Goal: Complete application form: Complete application form

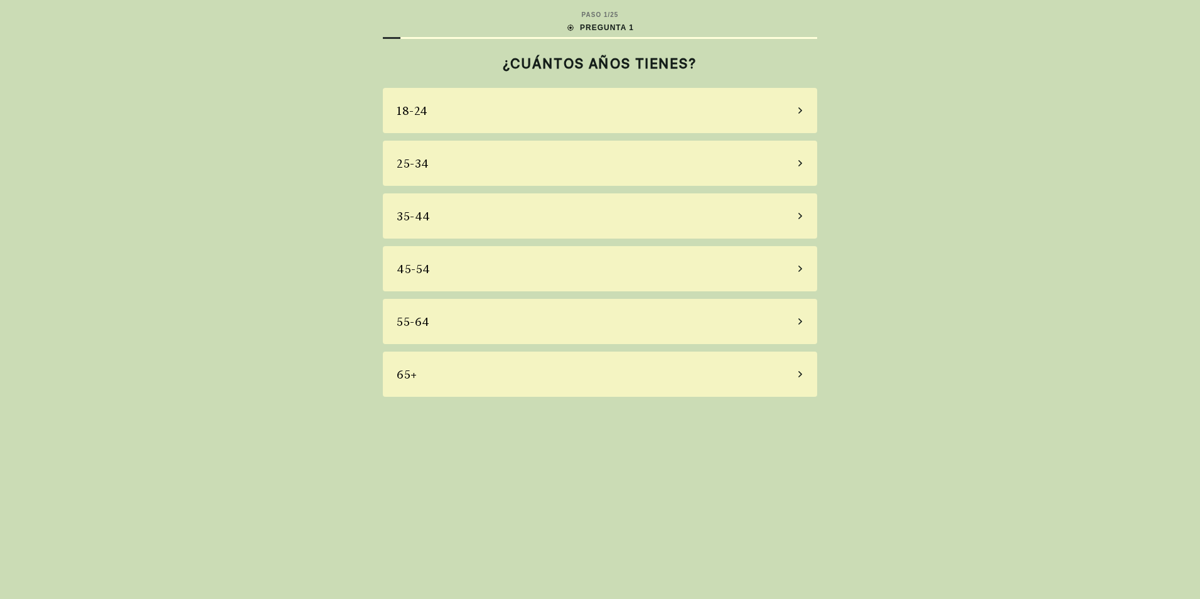
click at [429, 381] on div "65+" at bounding box center [600, 373] width 434 height 45
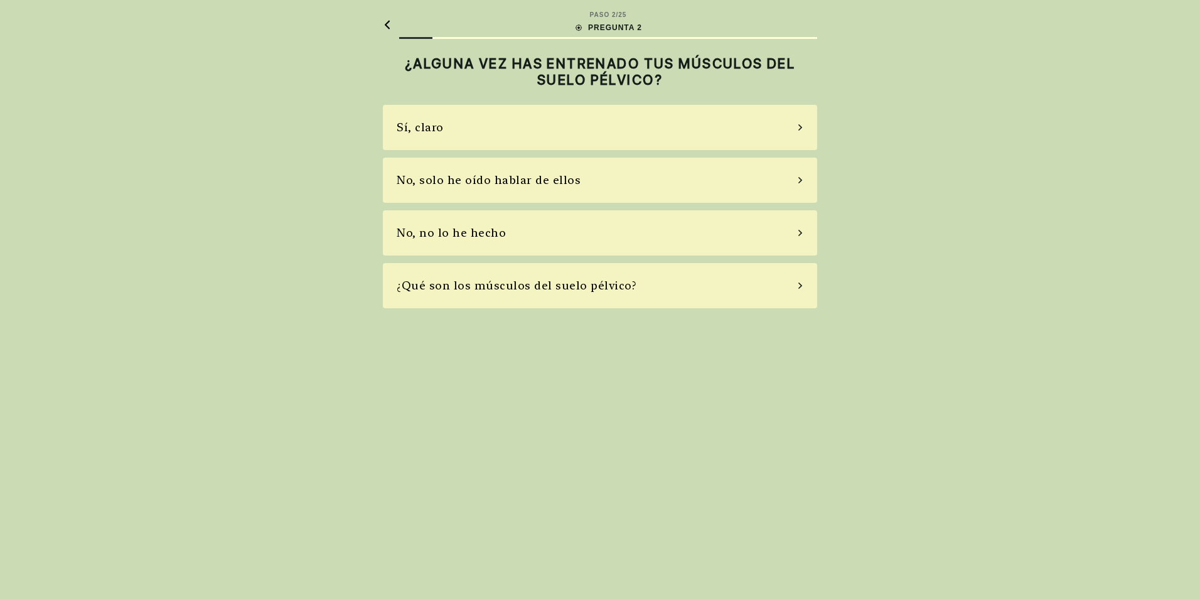
click at [802, 176] on div "No, solo he oído hablar de ellos" at bounding box center [600, 179] width 434 height 45
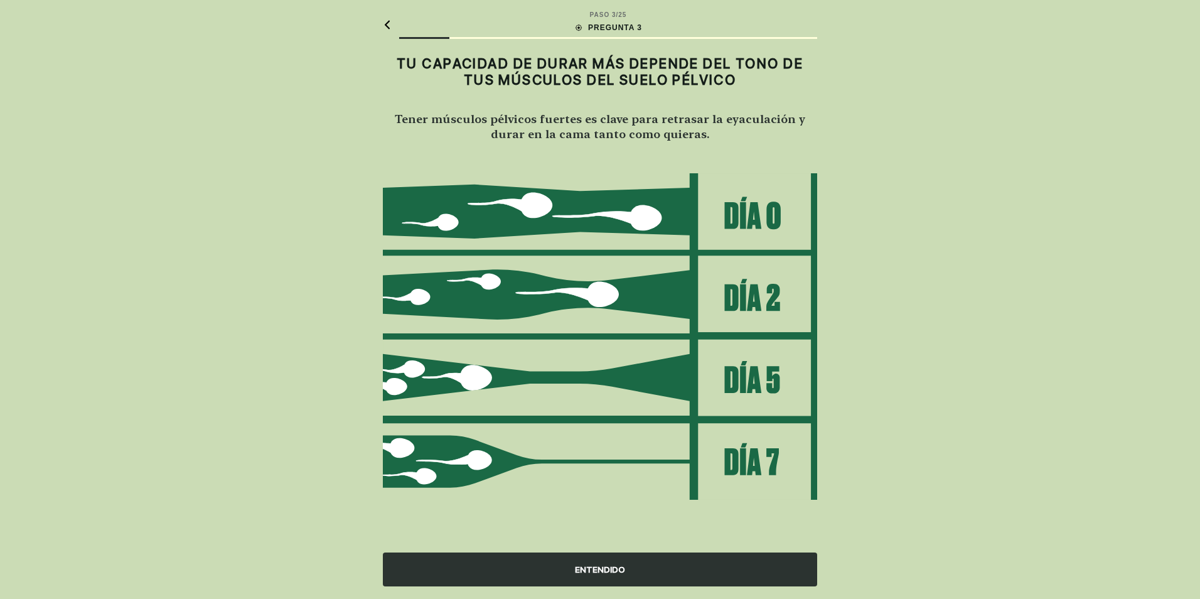
click at [754, 224] on img at bounding box center [600, 337] width 434 height 328
click at [604, 572] on div "ENTENDIDO" at bounding box center [600, 569] width 434 height 34
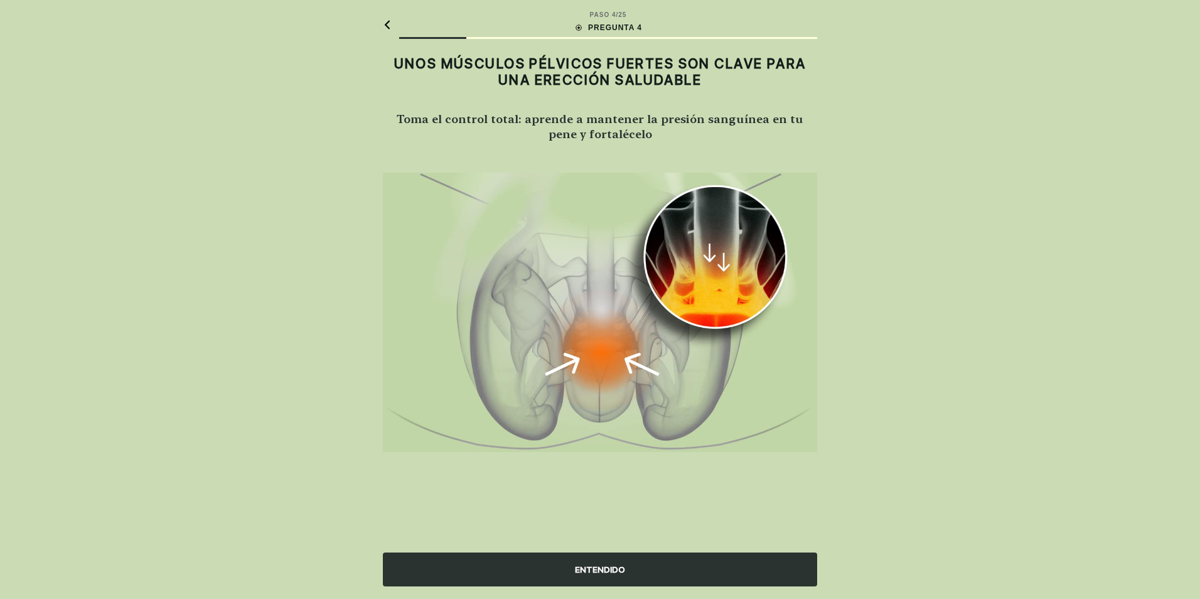
click at [595, 573] on div "ENTENDIDO" at bounding box center [600, 569] width 434 height 34
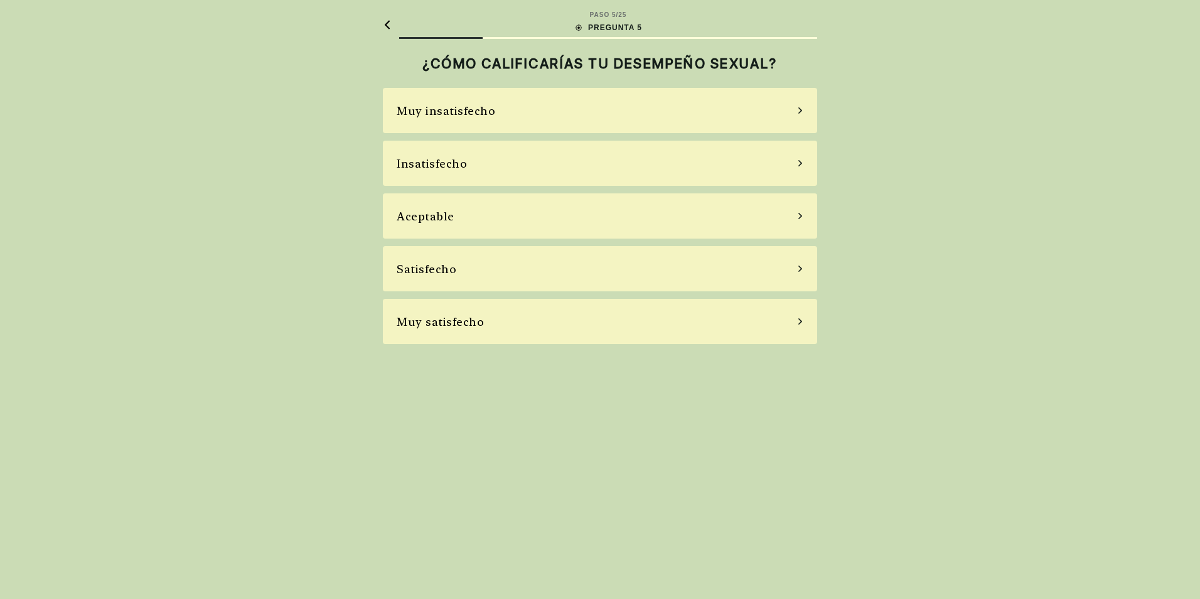
click at [801, 214] on icon at bounding box center [800, 215] width 6 height 11
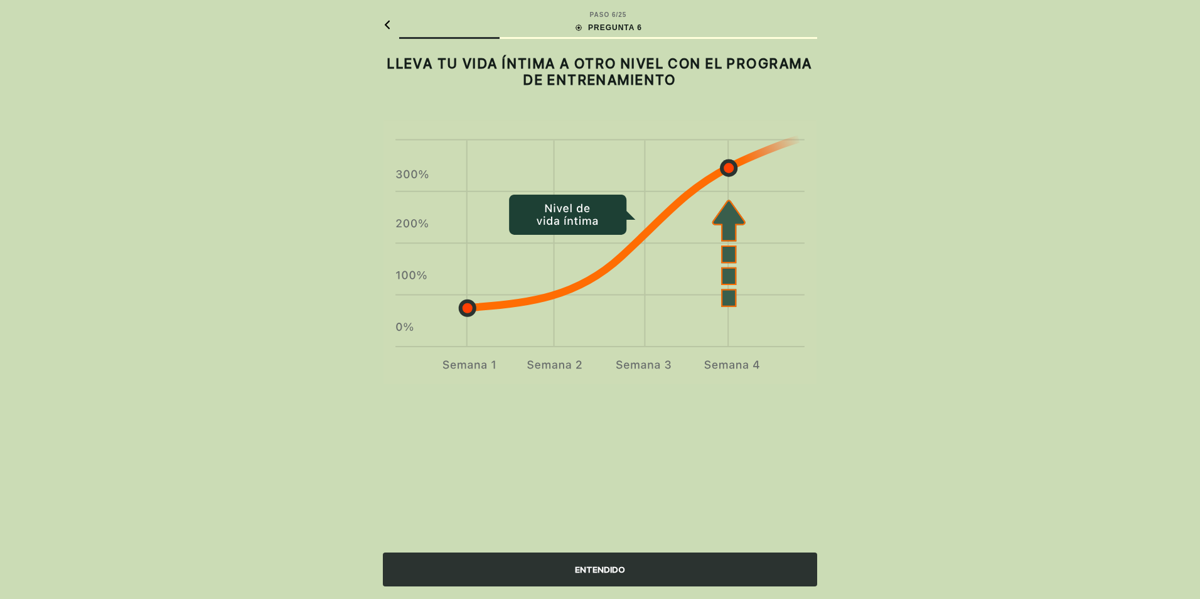
click at [605, 573] on div "ENTENDIDO" at bounding box center [600, 569] width 434 height 34
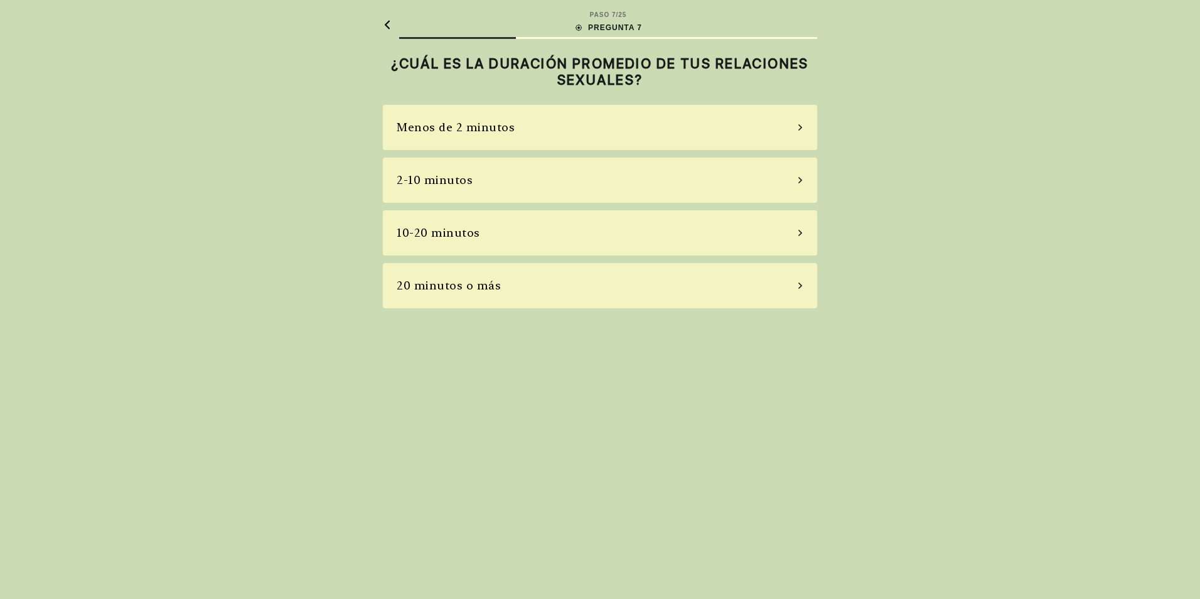
click at [462, 229] on div "10-20 minutos" at bounding box center [438, 232] width 83 height 17
click at [434, 188] on div "A veces" at bounding box center [418, 179] width 43 height 17
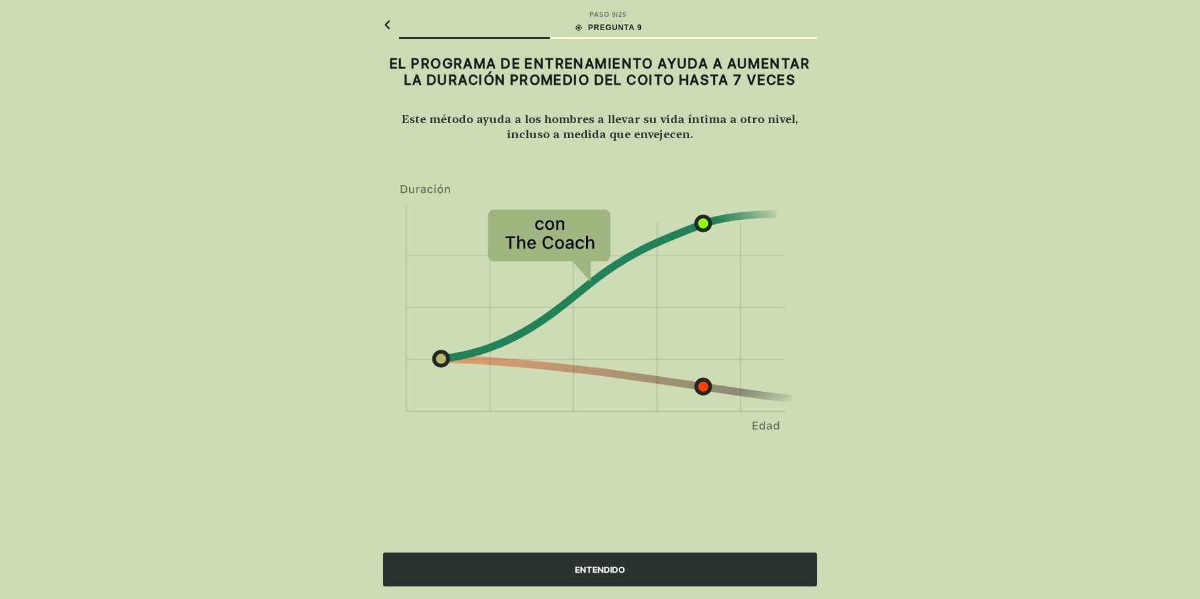
click at [606, 570] on div "ENTENDIDO" at bounding box center [600, 569] width 434 height 34
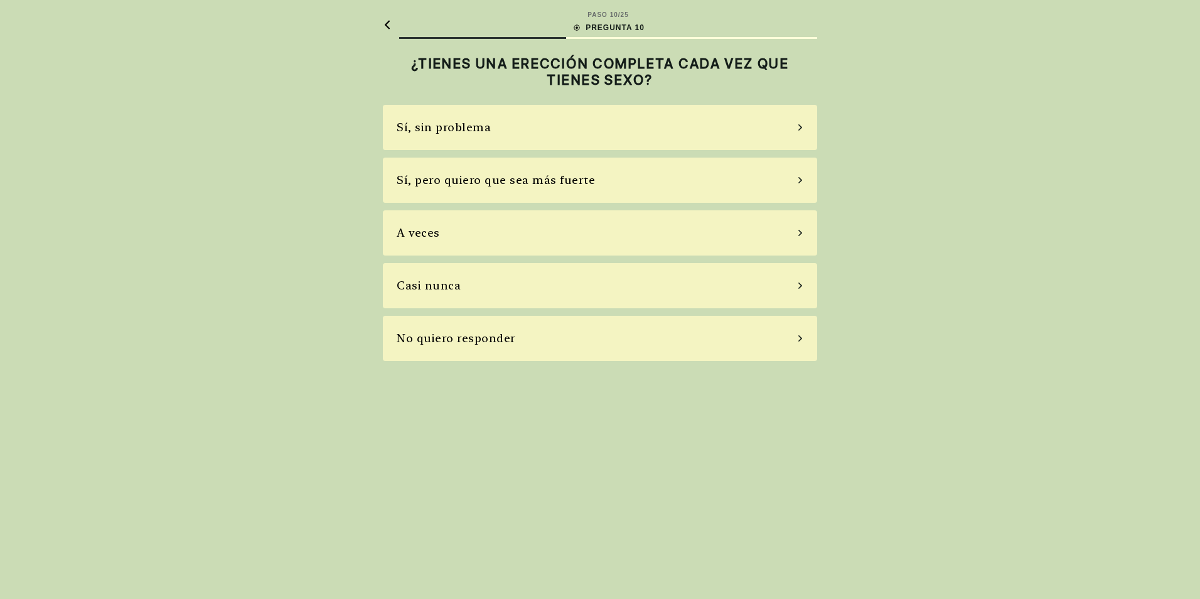
click at [471, 127] on div "Sí, sin problema" at bounding box center [444, 127] width 94 height 17
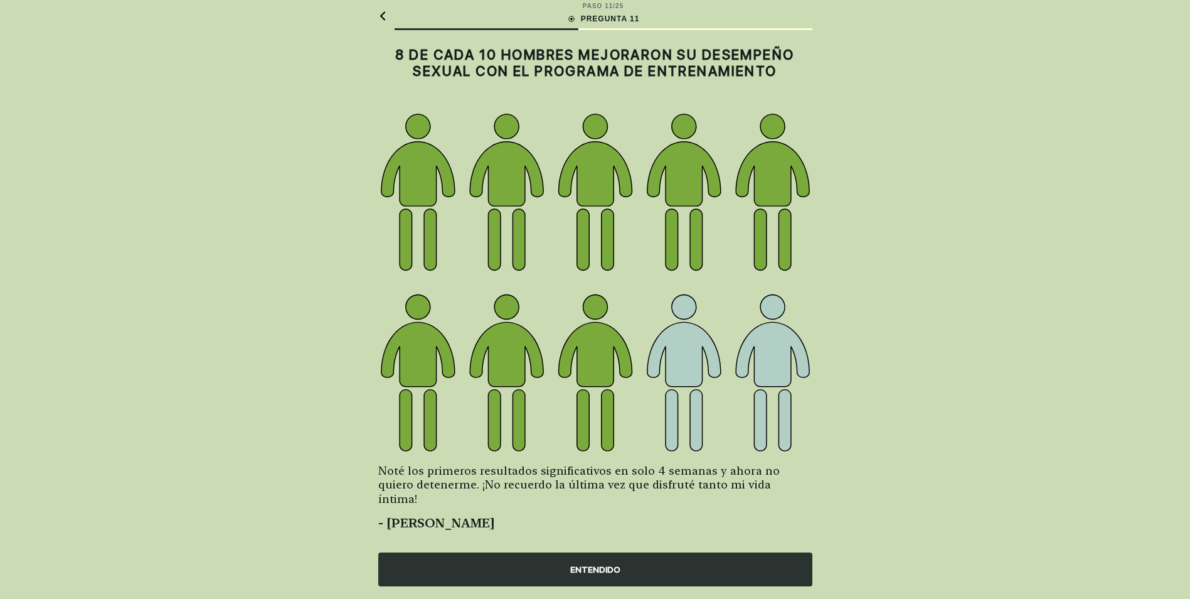
scroll to position [11, 0]
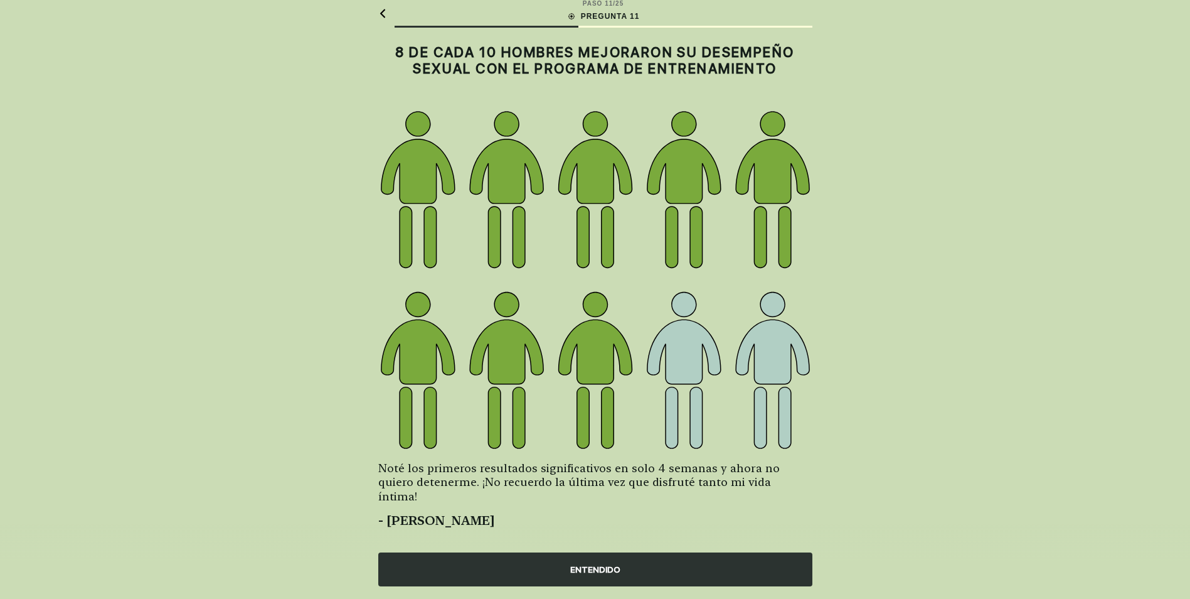
click at [601, 568] on div "ENTENDIDO" at bounding box center [595, 569] width 434 height 34
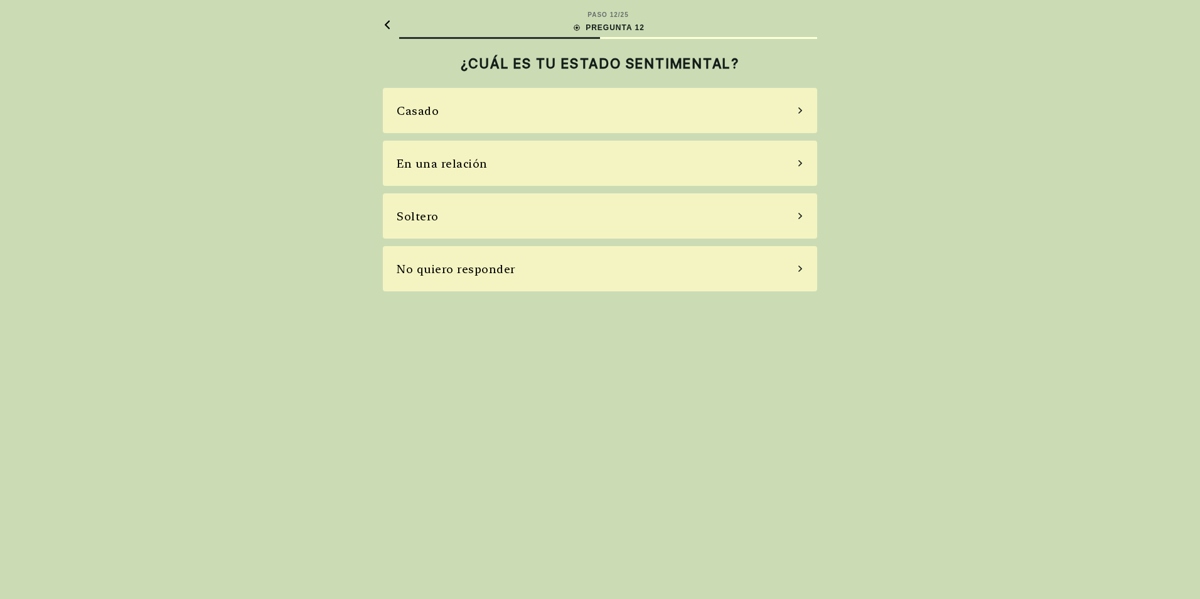
click at [436, 117] on div "Casado" at bounding box center [418, 110] width 42 height 17
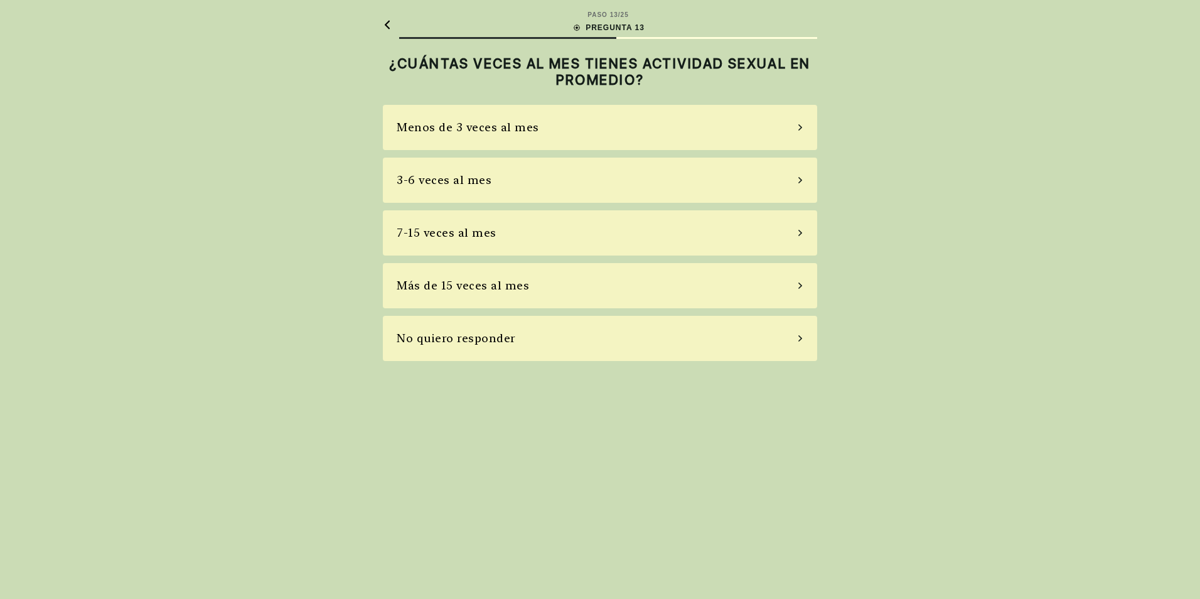
click at [455, 289] on div "Más de 15 veces al mes" at bounding box center [463, 285] width 132 height 17
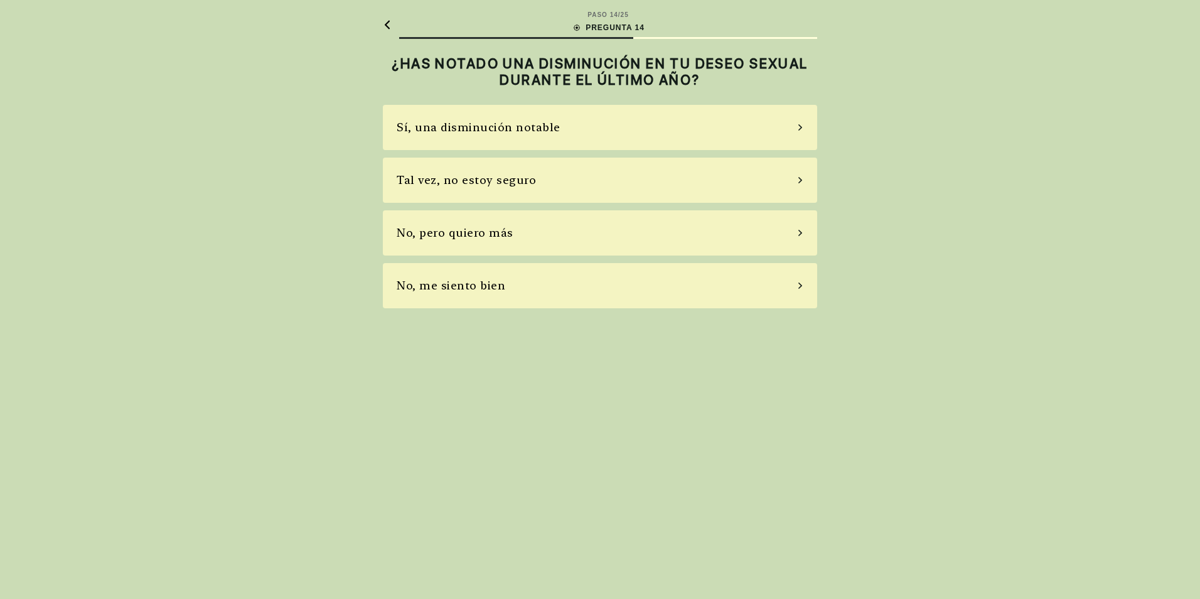
click at [563, 123] on div "Sí, una disminución notable" at bounding box center [600, 127] width 434 height 45
click at [444, 235] on div "No, no tomo" at bounding box center [433, 232] width 72 height 17
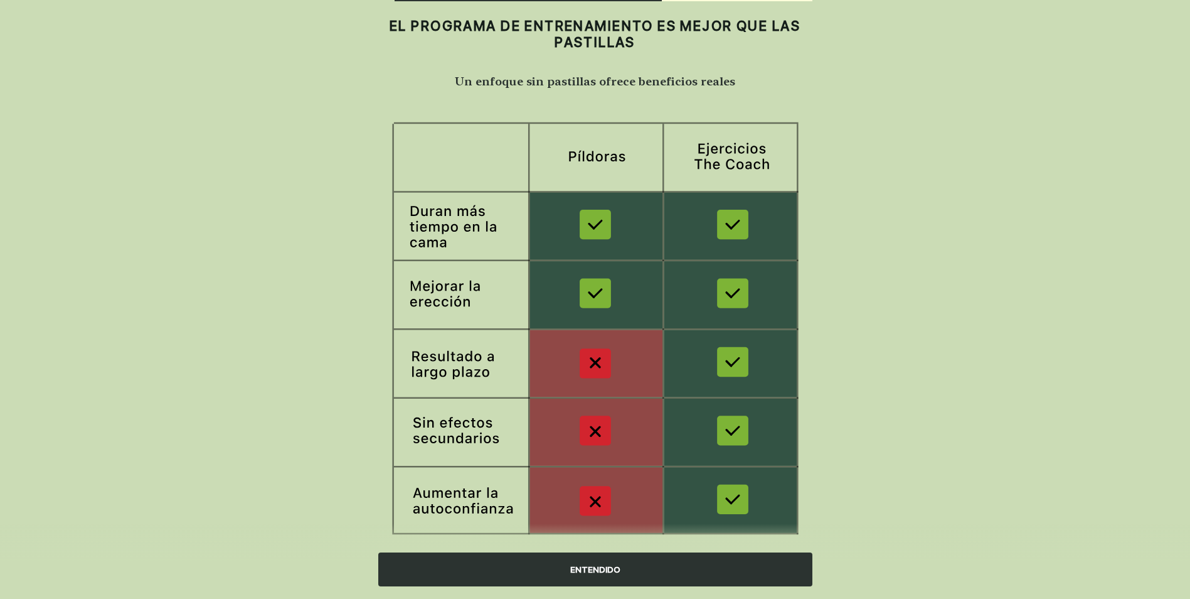
scroll to position [67, 0]
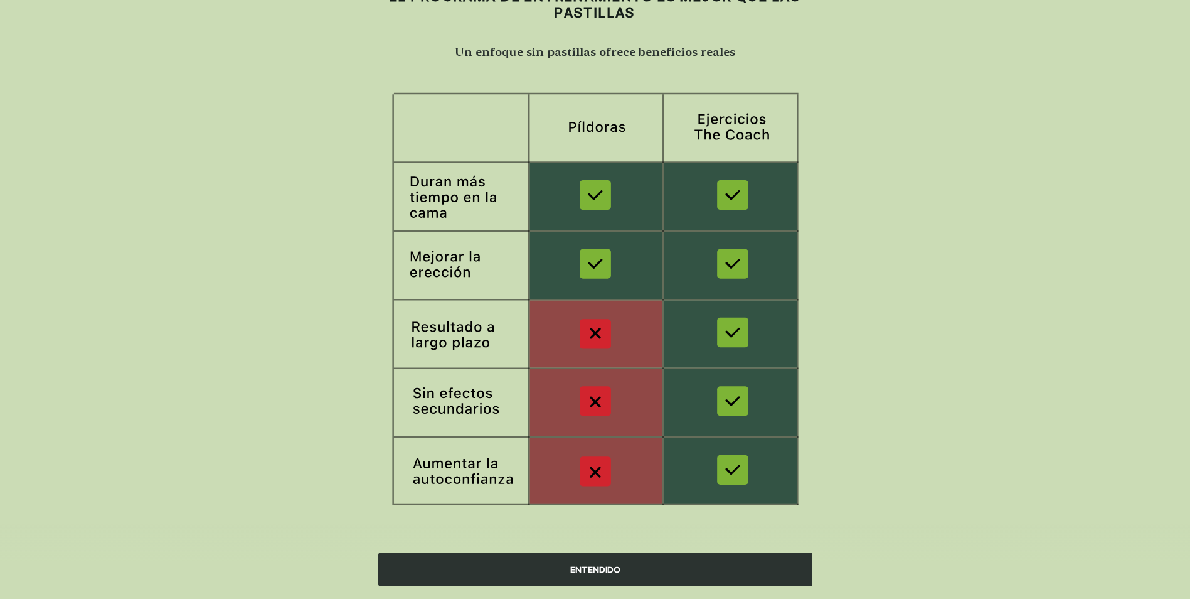
click at [601, 576] on div "ENTENDIDO" at bounding box center [595, 569] width 434 height 34
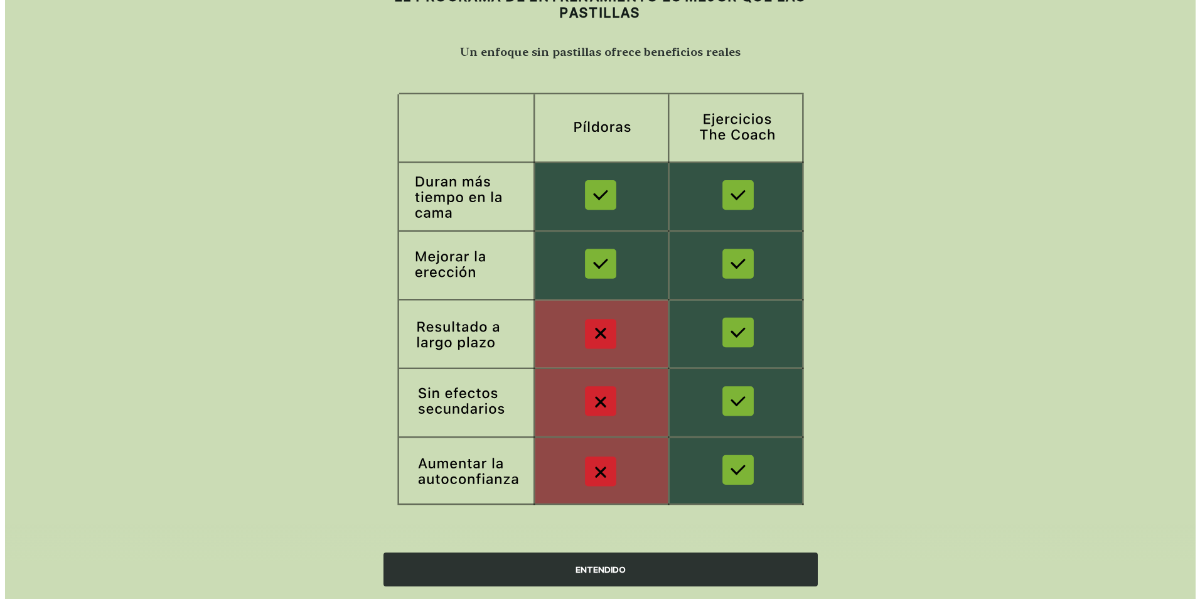
scroll to position [0, 0]
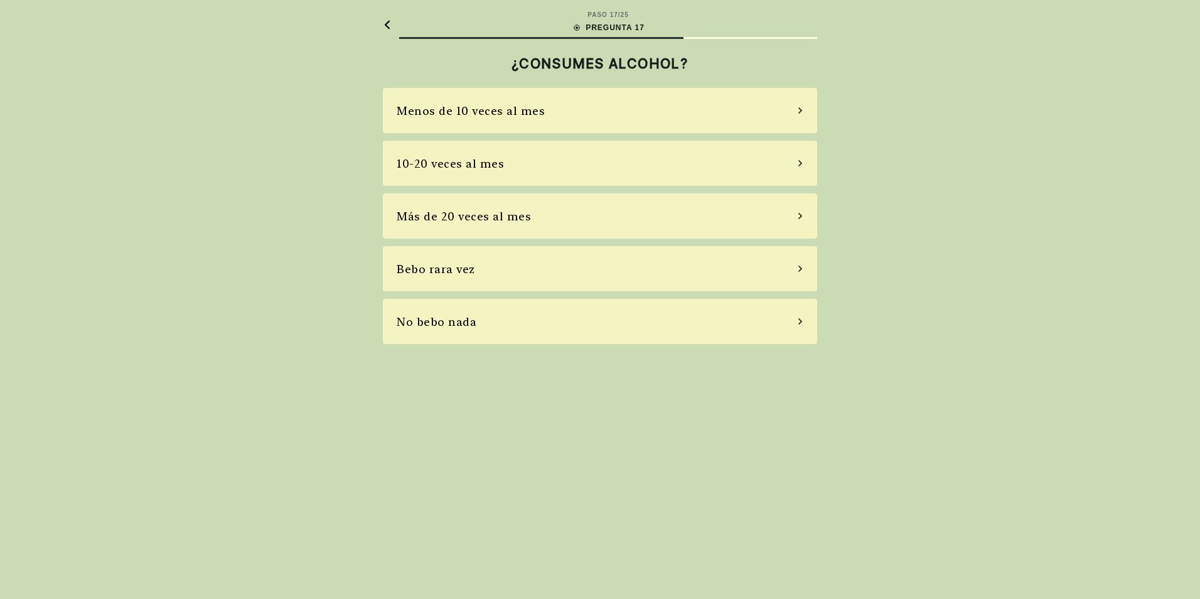
click at [523, 111] on div "Menos de 10 veces al mes" at bounding box center [471, 110] width 148 height 17
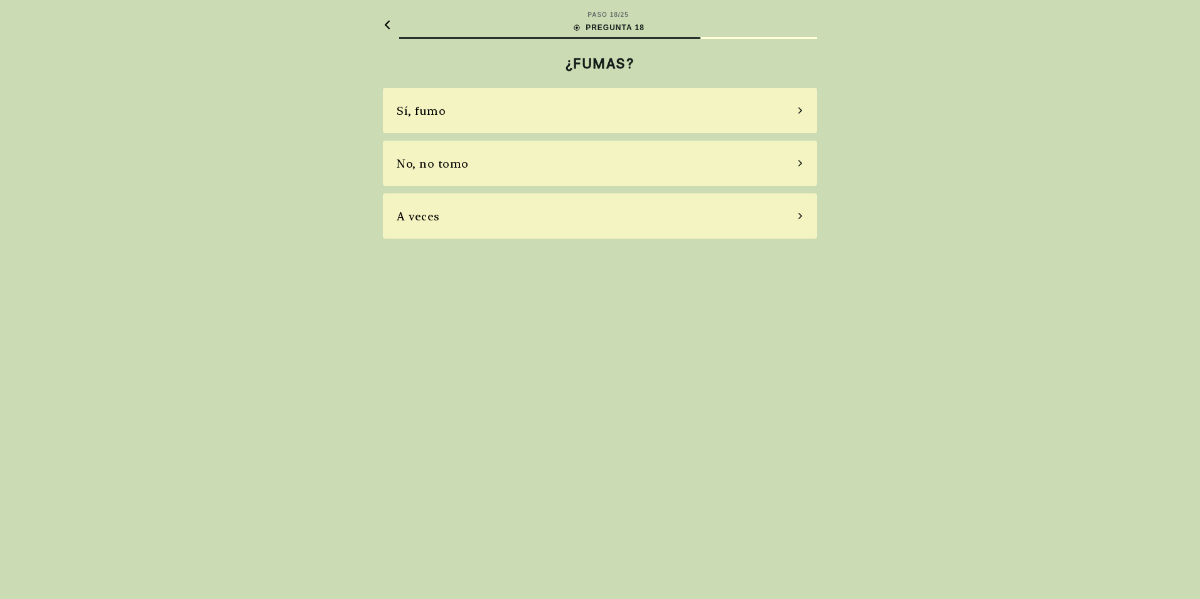
click at [463, 161] on div "No, no tomo" at bounding box center [433, 163] width 72 height 17
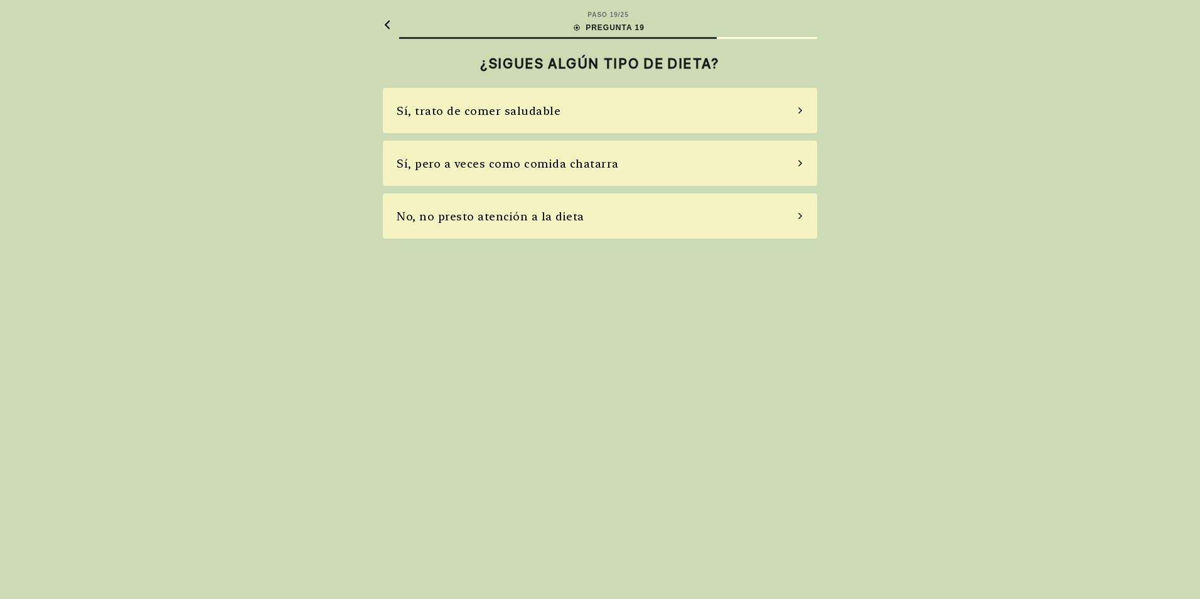
click at [554, 102] on div "Sí, trato de comer saludable" at bounding box center [600, 110] width 434 height 45
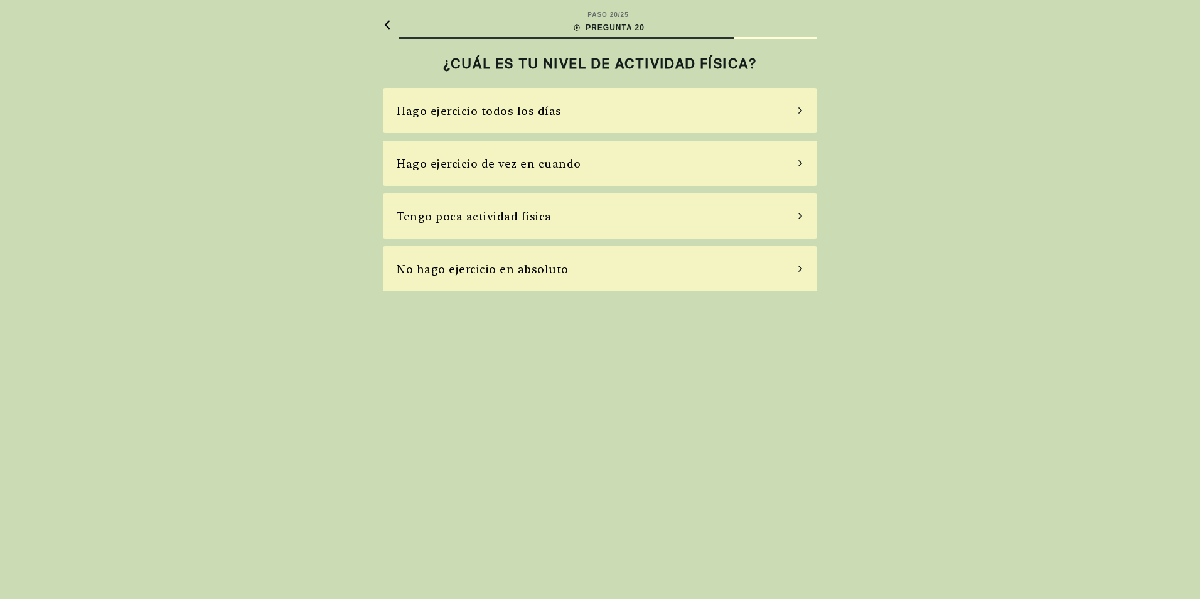
click at [552, 116] on div "Hago ejercicio todos los días" at bounding box center [479, 110] width 165 height 17
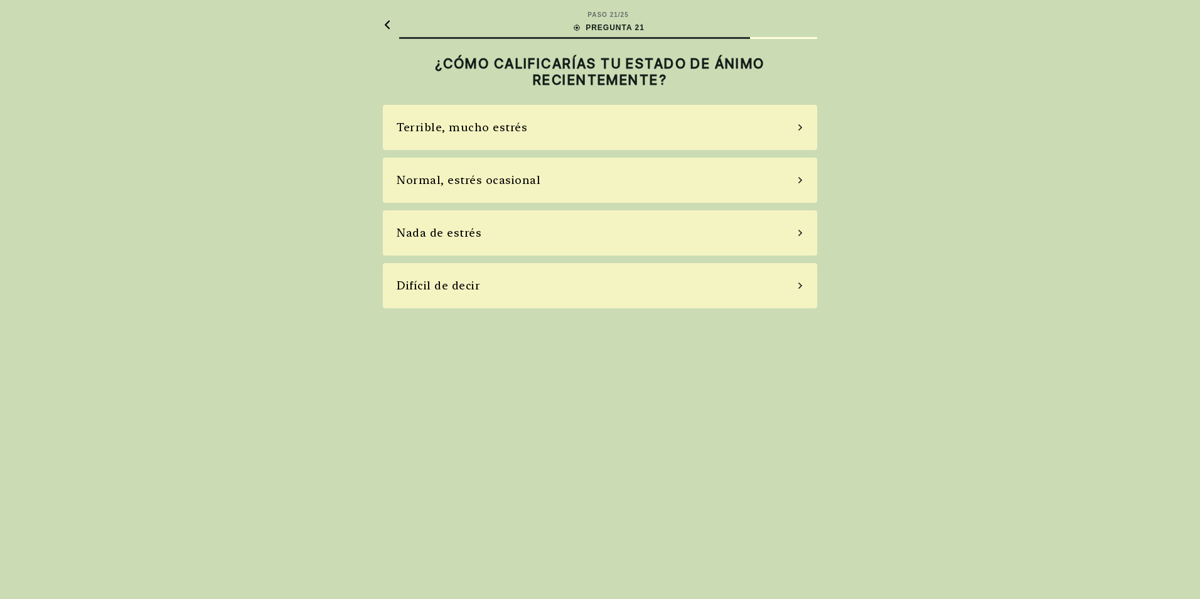
click at [494, 183] on div "Normal, estrés ocasional" at bounding box center [469, 179] width 144 height 17
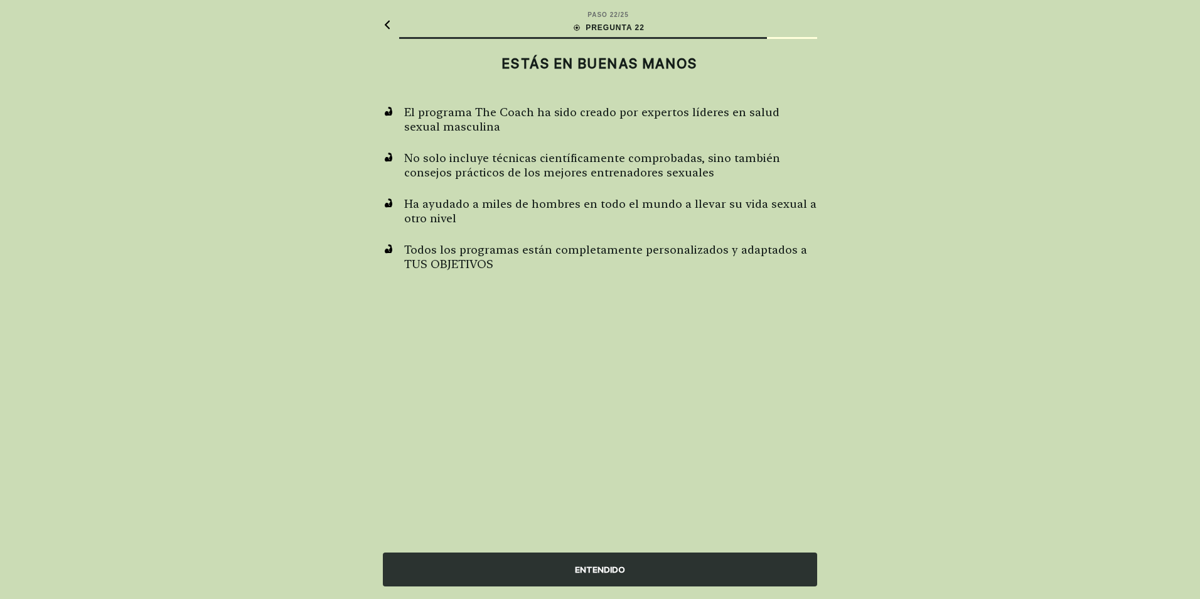
click at [610, 575] on div "ENTENDIDO" at bounding box center [600, 569] width 434 height 34
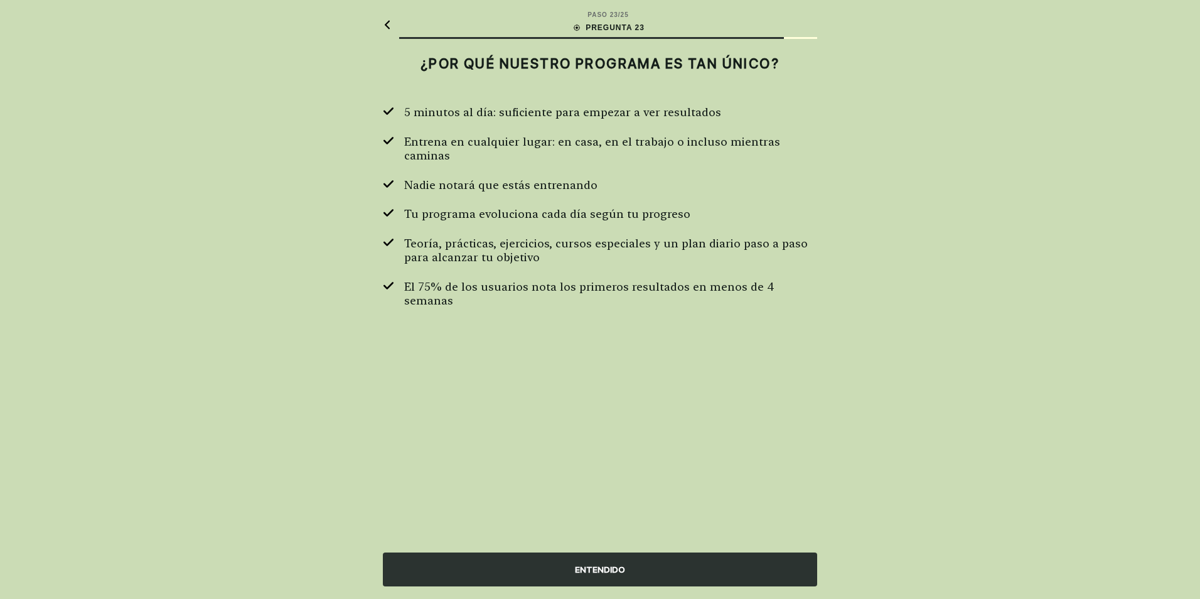
click at [587, 575] on div "ENTENDIDO" at bounding box center [600, 569] width 434 height 34
